Goal: Transaction & Acquisition: Purchase product/service

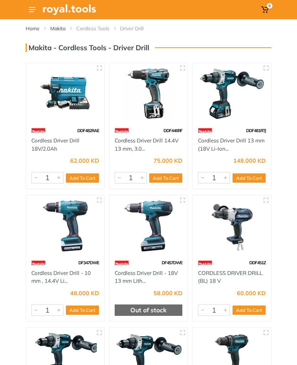
click at [45, 134] on img at bounding box center [38, 130] width 14 height 12
click at [48, 146] on link "Cordless Driver Drill 18V/2.0Ah" at bounding box center [55, 144] width 48 height 15
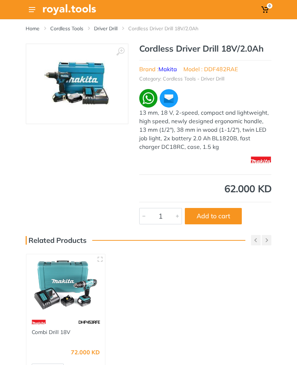
click at [64, 90] on img at bounding box center [77, 83] width 65 height 65
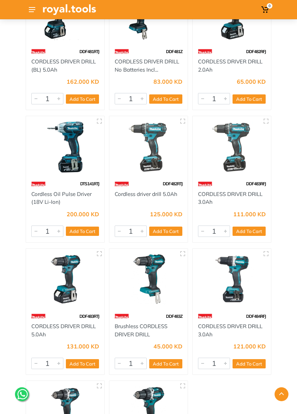
scroll to position [345, 0]
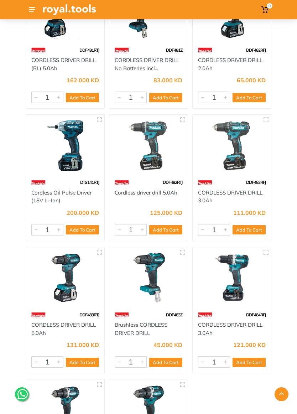
click at [234, 162] on img at bounding box center [232, 145] width 68 height 51
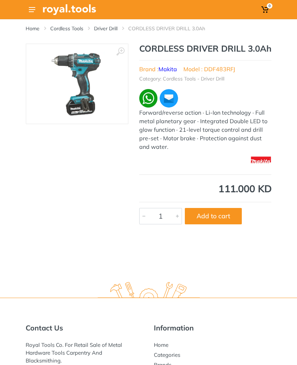
click at [85, 90] on img at bounding box center [77, 83] width 55 height 65
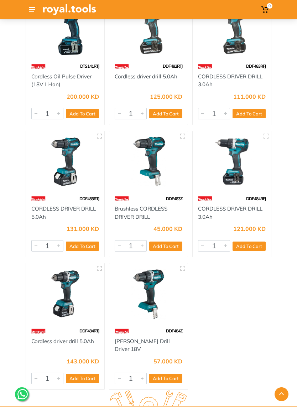
scroll to position [461, 0]
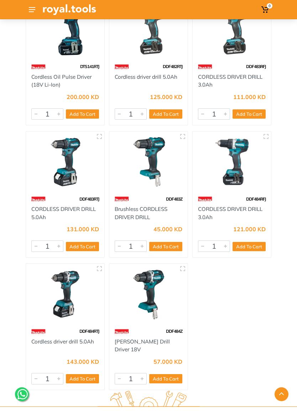
click at [145, 194] on div "DDF483Z" at bounding box center [148, 199] width 78 height 12
click at [148, 208] on link "Brushless CORDLESS DRIVER DRILL" at bounding box center [141, 213] width 53 height 15
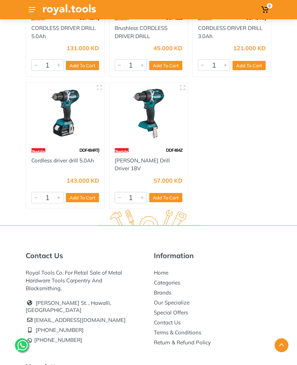
scroll to position [627, 0]
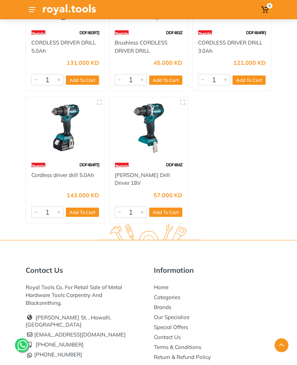
click at [46, 132] on img at bounding box center [65, 128] width 68 height 51
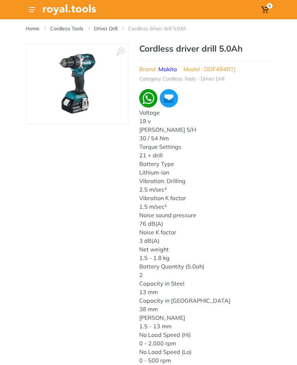
click at [62, 74] on img at bounding box center [77, 83] width 47 height 65
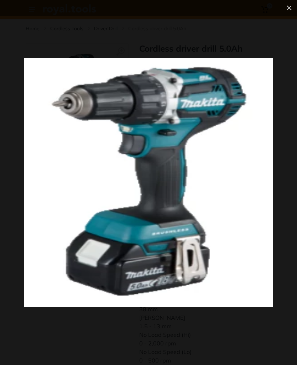
click at [275, 226] on div at bounding box center [148, 182] width 297 height 365
